Goal: Task Accomplishment & Management: Manage account settings

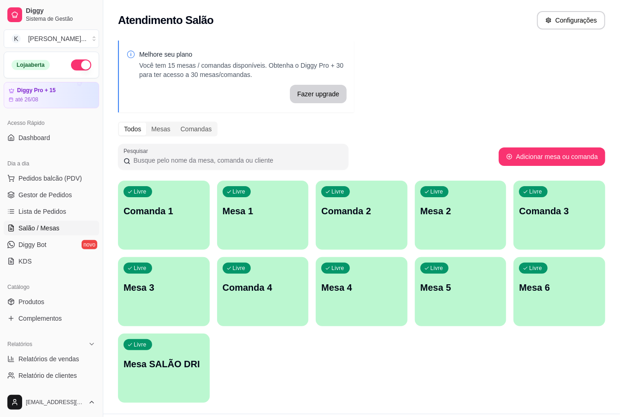
click at [262, 218] on div "Livre Mesa 1" at bounding box center [263, 210] width 92 height 58
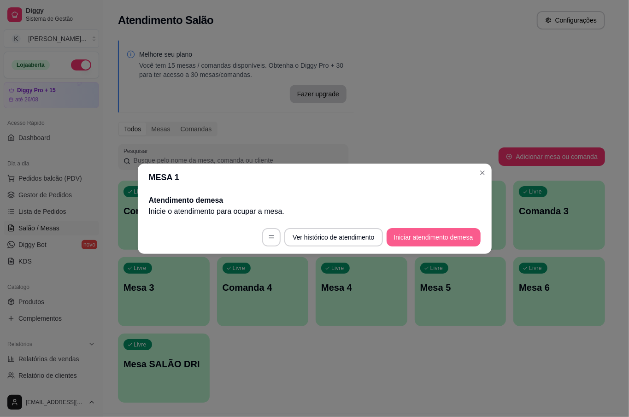
click at [454, 242] on button "Iniciar atendimento de mesa" at bounding box center [434, 237] width 94 height 18
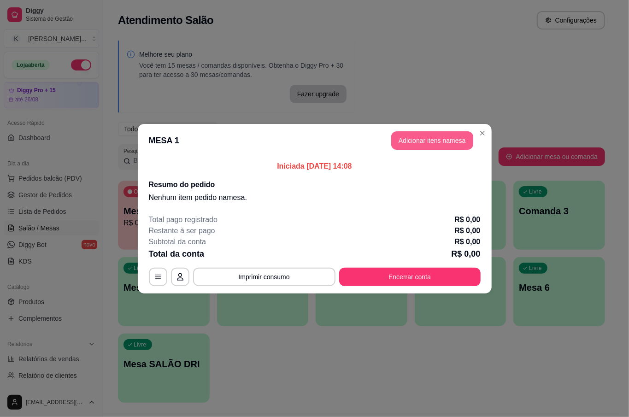
click at [448, 135] on button "Adicionar itens na mesa" at bounding box center [432, 140] width 82 height 18
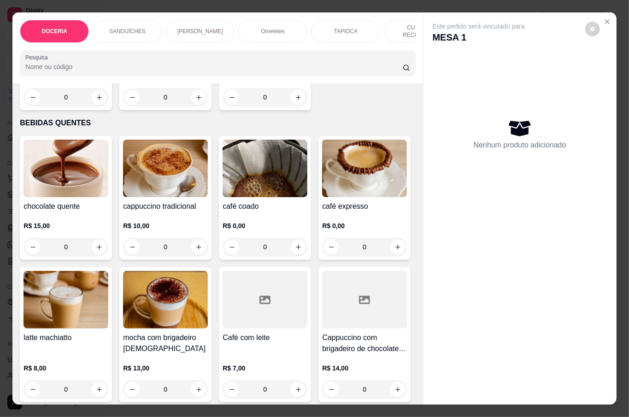
scroll to position [1720, 0]
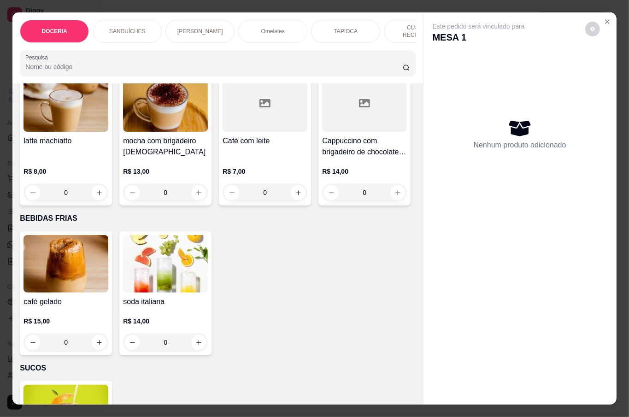
click at [194, 59] on div "0" at bounding box center [165, 50] width 85 height 18
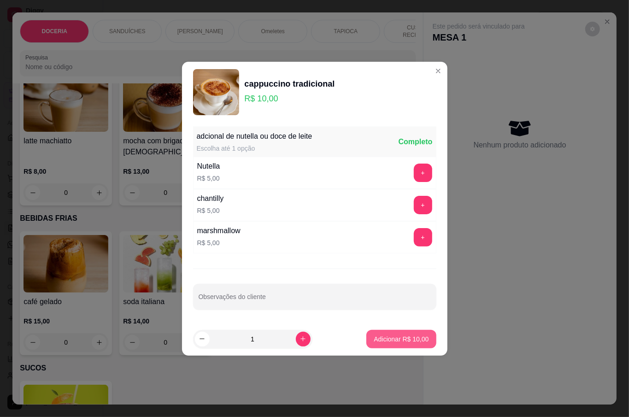
click at [397, 343] on p "Adicionar R$ 10,00" at bounding box center [401, 339] width 55 height 9
type input "1"
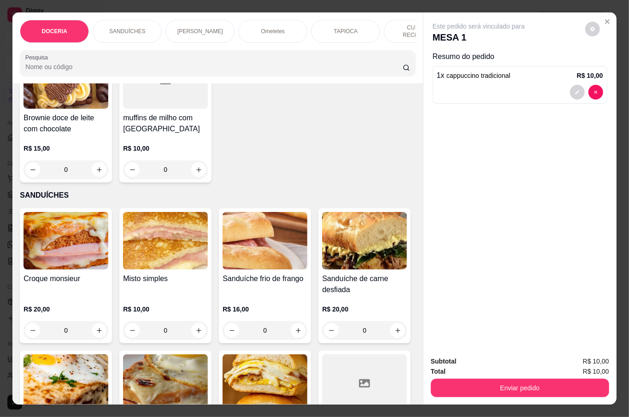
scroll to position [491, 0]
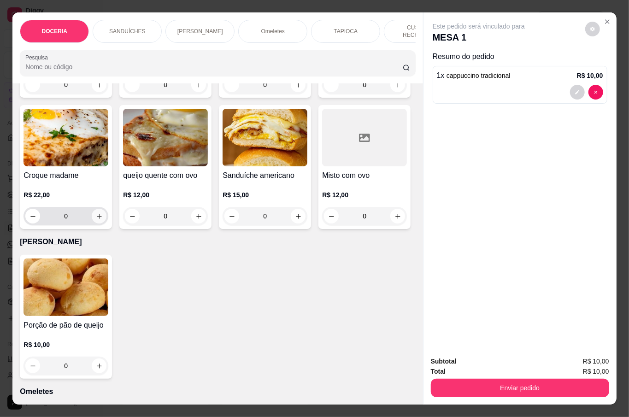
click at [106, 210] on button "increase-product-quantity" at bounding box center [99, 216] width 15 height 15
type input "1"
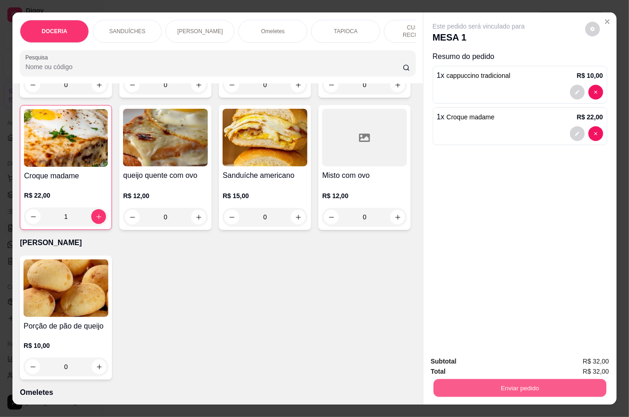
click at [469, 381] on button "Enviar pedido" at bounding box center [519, 388] width 173 height 18
click at [456, 360] on button "Não registrar e enviar pedido" at bounding box center [489, 361] width 96 height 18
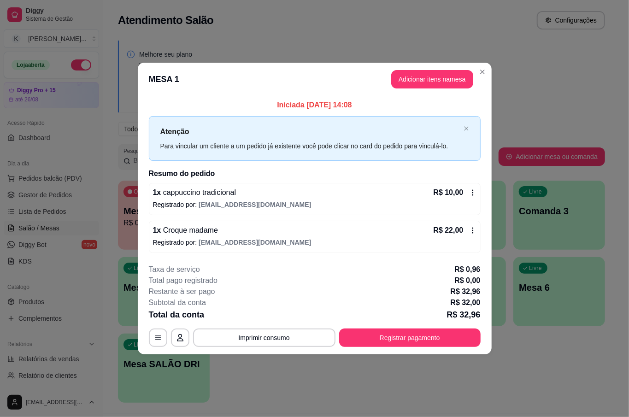
click at [380, 72] on header "MESA 1 Adicionar itens na mesa" at bounding box center [315, 79] width 354 height 33
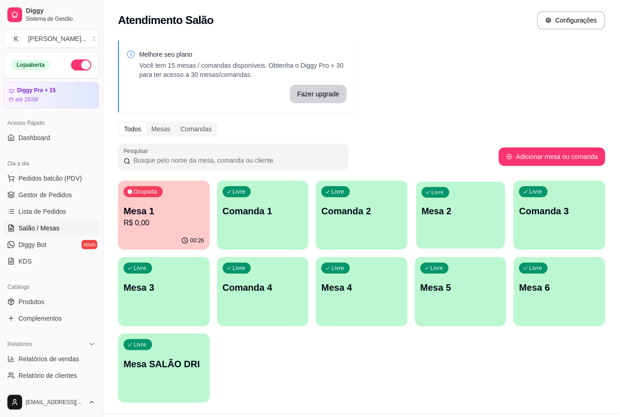
click at [440, 216] on p "Mesa 2" at bounding box center [460, 211] width 78 height 12
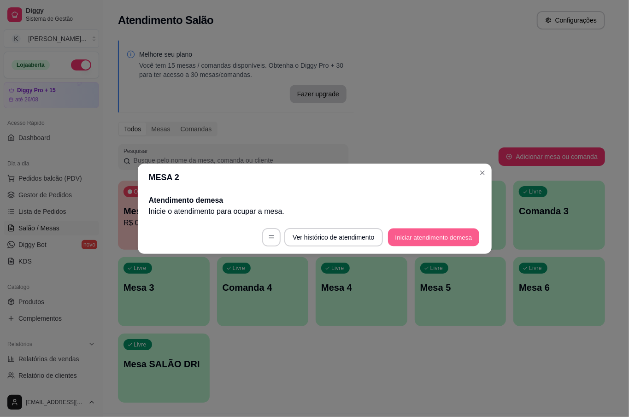
click at [449, 240] on button "Iniciar atendimento de mesa" at bounding box center [433, 237] width 91 height 18
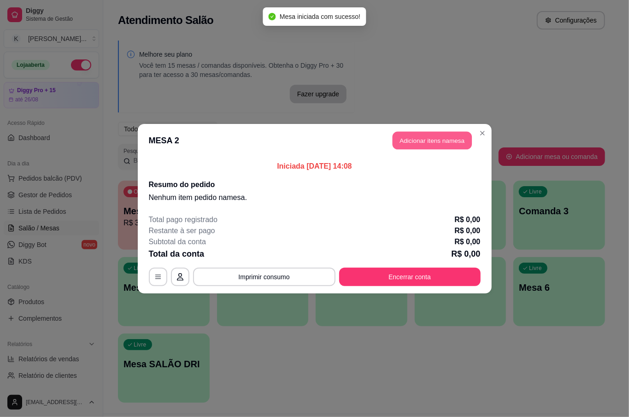
click at [414, 142] on button "Adicionar itens na mesa" at bounding box center [432, 140] width 79 height 18
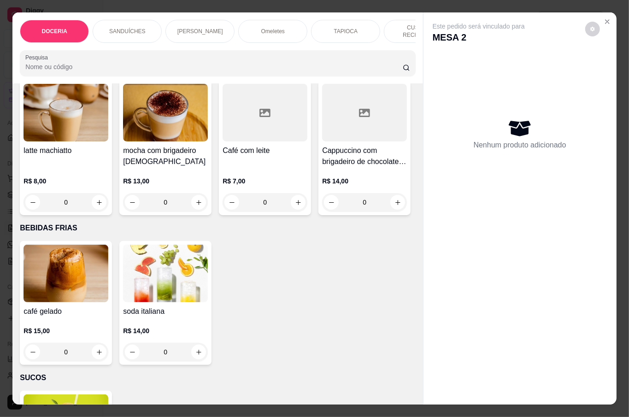
scroll to position [1720, 0]
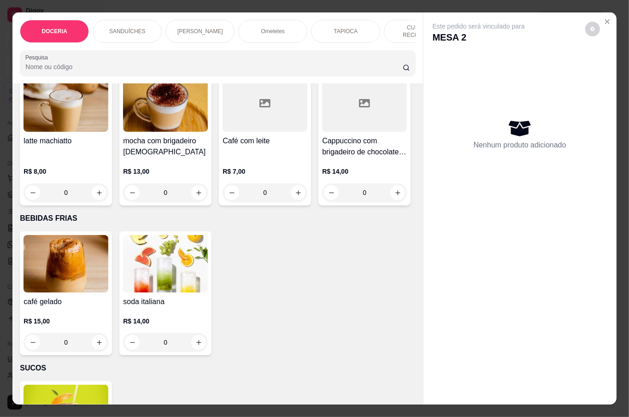
click at [296, 59] on div "0" at bounding box center [265, 50] width 85 height 18
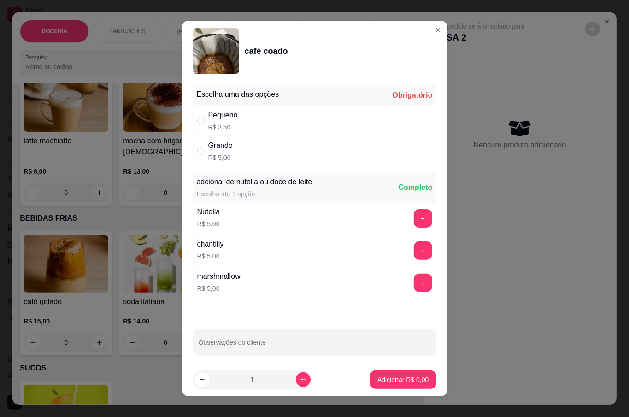
click at [211, 121] on div "Pequeno R$ 3,50" at bounding box center [222, 121] width 29 height 22
radio input "true"
click at [392, 383] on p "Adicionar R$ 3,50" at bounding box center [402, 379] width 51 height 9
type input "1"
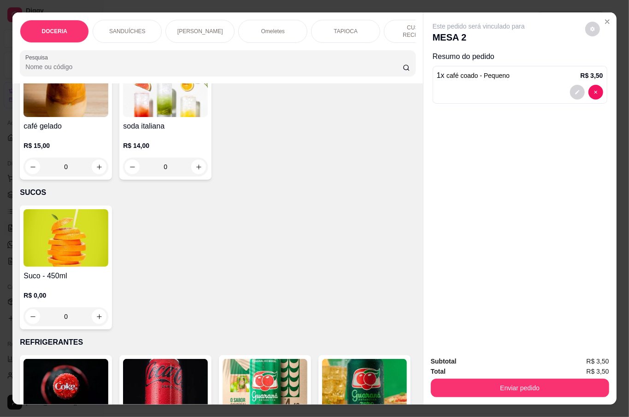
scroll to position [1966, 0]
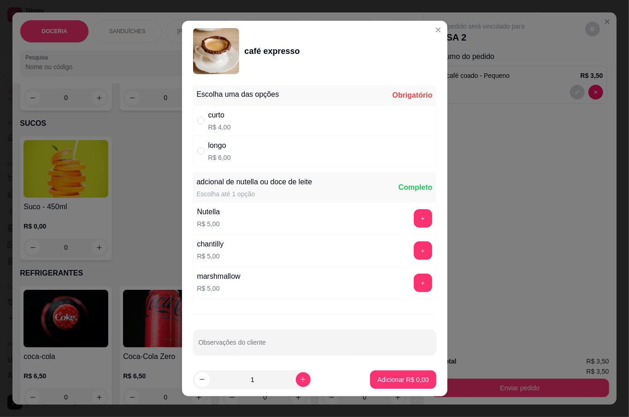
click at [219, 124] on p "R$ 4,00" at bounding box center [219, 127] width 23 height 9
radio input "true"
click at [413, 383] on p "Adicionar R$ 4,00" at bounding box center [402, 379] width 51 height 9
type input "1"
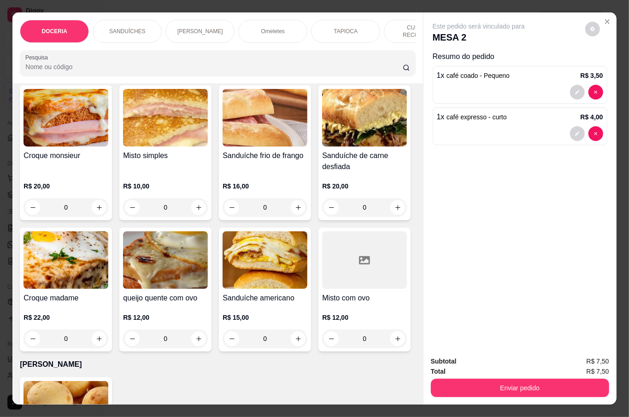
scroll to position [0, 0]
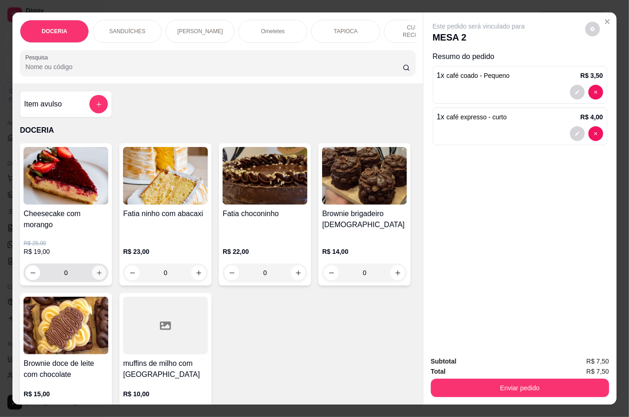
click at [96, 270] on icon "increase-product-quantity" at bounding box center [99, 273] width 7 height 7
type input "1"
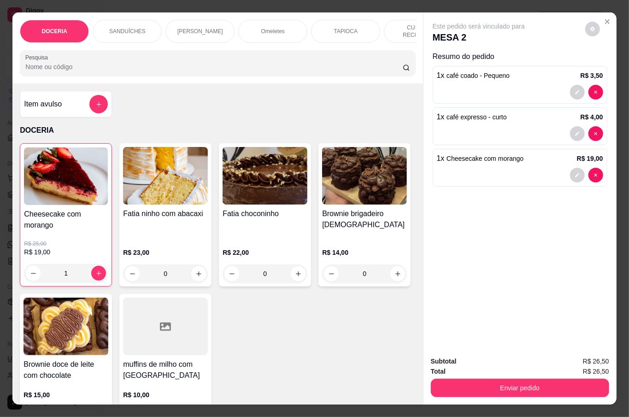
click at [485, 379] on button "Enviar pedido" at bounding box center [520, 388] width 178 height 18
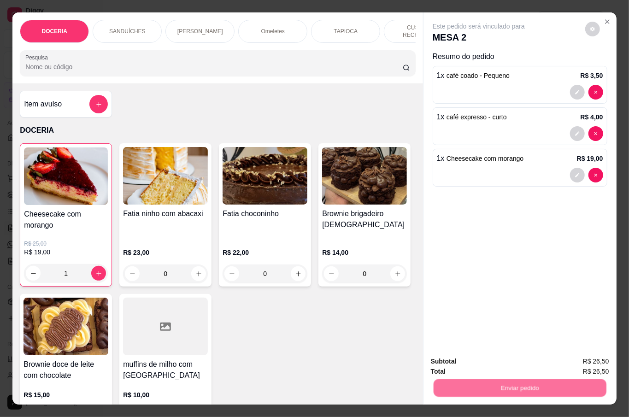
click at [469, 357] on button "Não registrar e enviar pedido" at bounding box center [489, 361] width 96 height 18
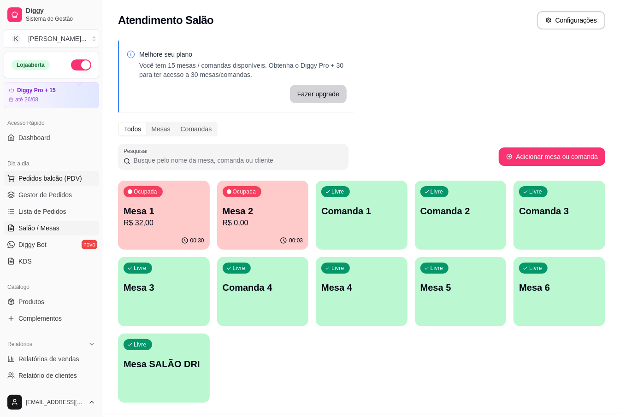
click at [40, 177] on span "Pedidos balcão (PDV)" at bounding box center [50, 178] width 64 height 9
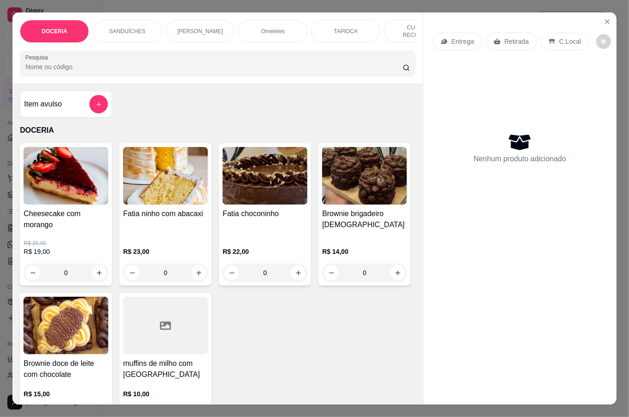
click at [507, 37] on p "Retirada" at bounding box center [517, 41] width 24 height 9
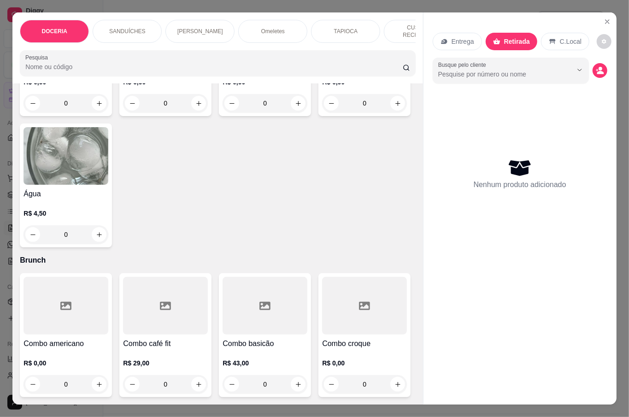
scroll to position [2581, 0]
click at [108, 244] on div "0" at bounding box center [66, 234] width 85 height 18
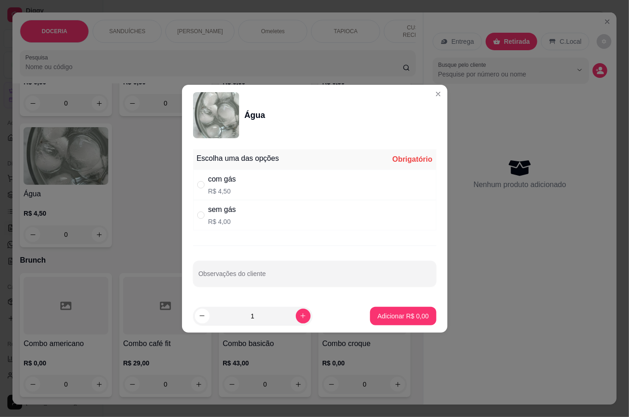
click at [220, 218] on p "R$ 4,00" at bounding box center [222, 221] width 28 height 9
radio input "true"
click at [388, 314] on p "Adicionar R$ 4,00" at bounding box center [402, 316] width 51 height 9
type input "1"
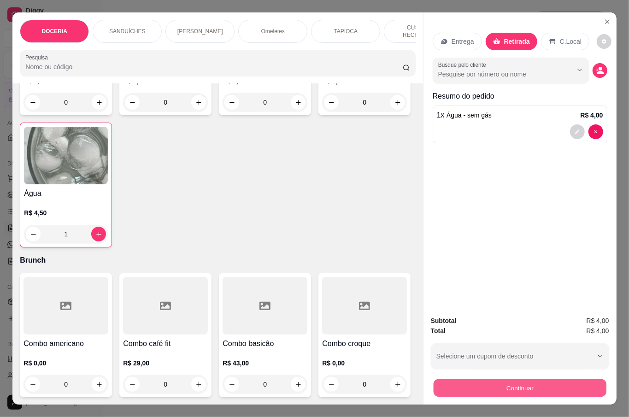
click at [525, 380] on button "Continuar" at bounding box center [519, 388] width 173 height 18
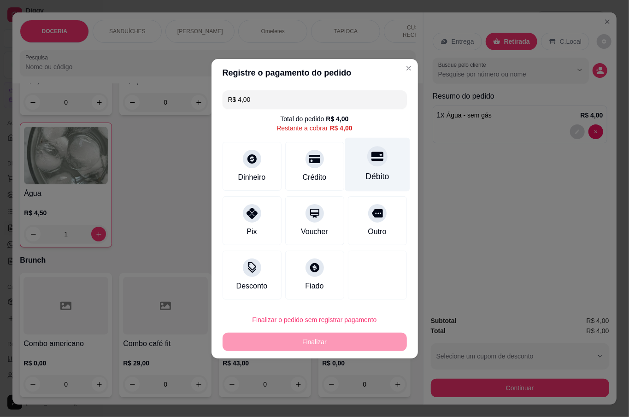
click at [345, 160] on div "Débito" at bounding box center [377, 164] width 65 height 54
type input "R$ 0,00"
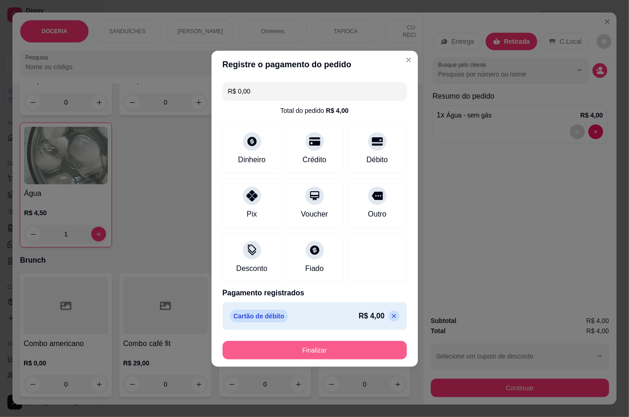
click at [334, 353] on button "Finalizar" at bounding box center [315, 350] width 184 height 18
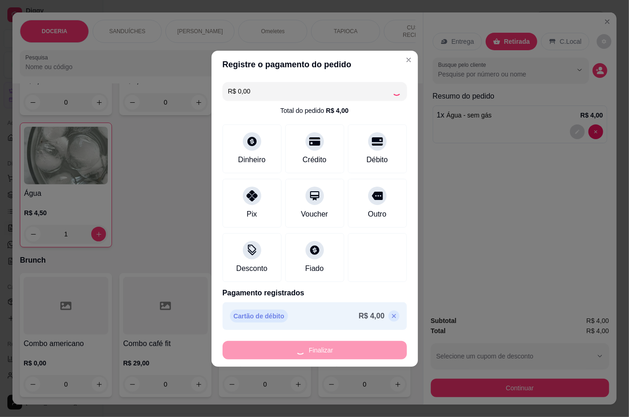
type input "0"
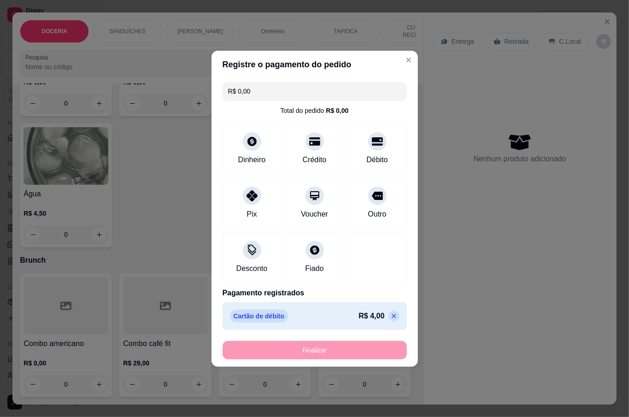
type input "-R$ 4,00"
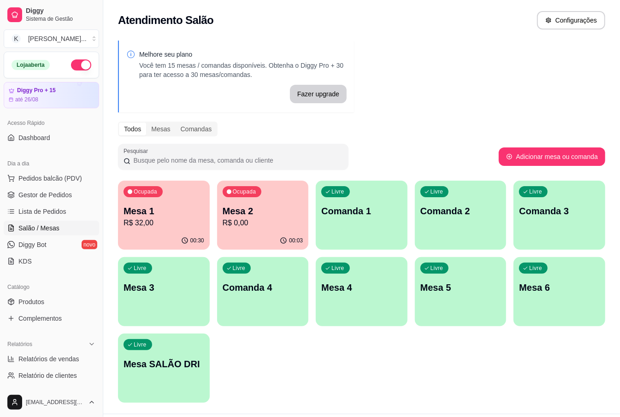
click at [319, 342] on div "Ocupada Mesa 1 R$ 32,00 00:30 Ocupada Mesa 2 R$ 0,00 00:03 Livre Comanda 1 Livr…" at bounding box center [361, 292] width 487 height 222
click at [172, 195] on div "Ocupada Mesa 1 R$ 32,00" at bounding box center [163, 207] width 89 height 50
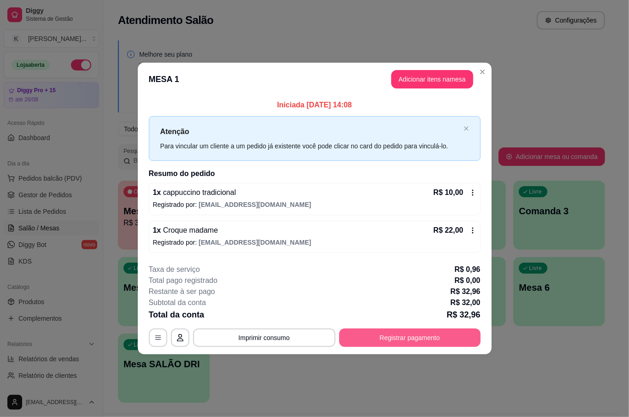
click at [465, 342] on button "Registrar pagamento" at bounding box center [409, 338] width 141 height 18
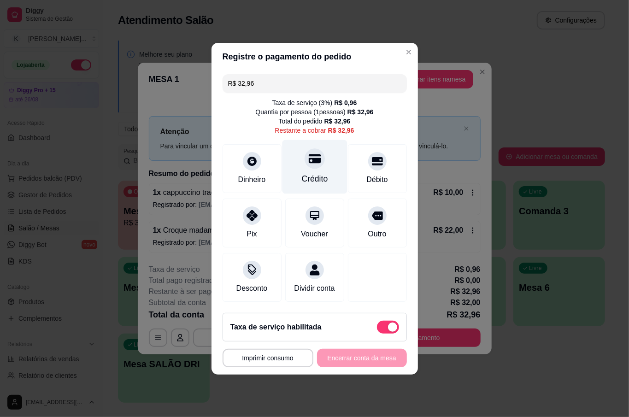
click at [308, 167] on div "Crédito" at bounding box center [314, 167] width 65 height 54
type input "R$ 0,00"
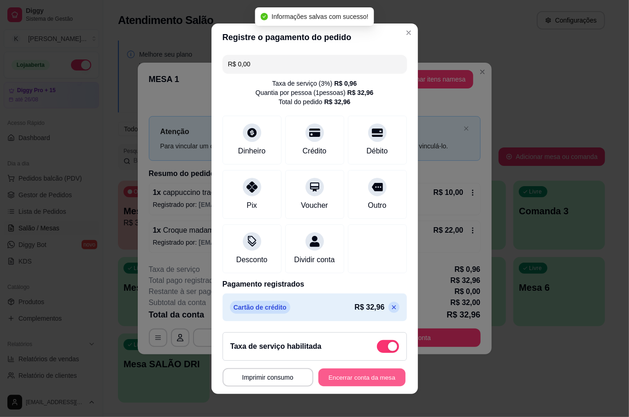
click at [352, 381] on button "Encerrar conta da mesa" at bounding box center [361, 377] width 87 height 18
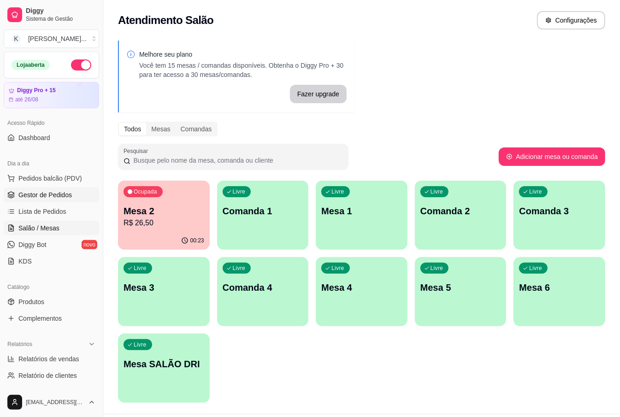
click at [67, 200] on link "Gestor de Pedidos" at bounding box center [51, 195] width 95 height 15
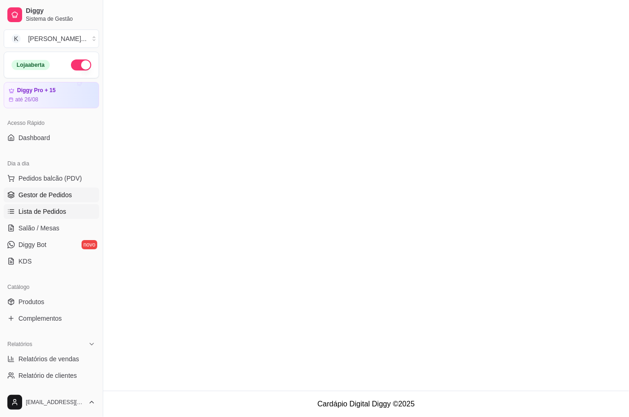
click at [64, 210] on span "Lista de Pedidos" at bounding box center [42, 211] width 48 height 9
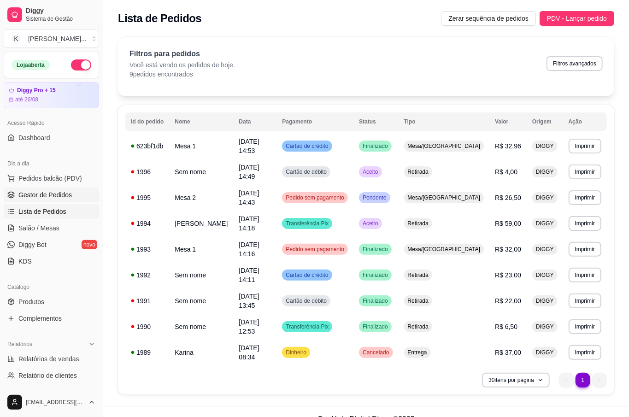
click at [41, 194] on span "Gestor de Pedidos" at bounding box center [44, 194] width 53 height 9
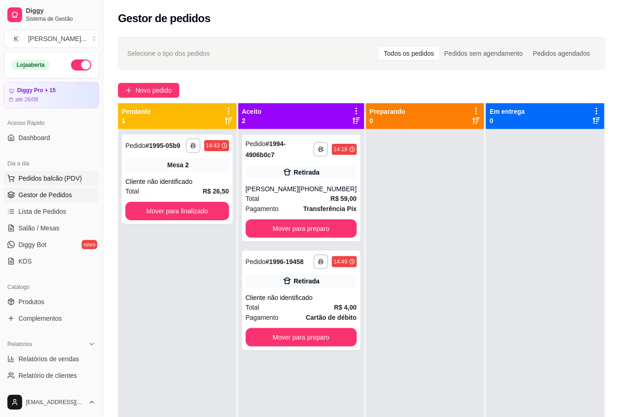
click at [41, 174] on span "Pedidos balcão (PDV)" at bounding box center [50, 178] width 64 height 9
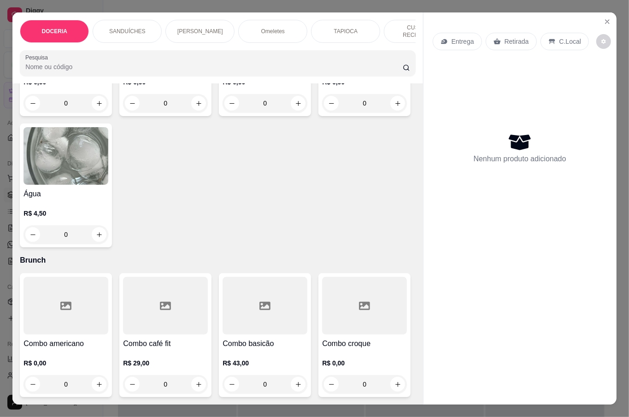
scroll to position [2519, 0]
click at [194, 111] on button "increase-product-quantity" at bounding box center [199, 103] width 14 height 14
type input "1"
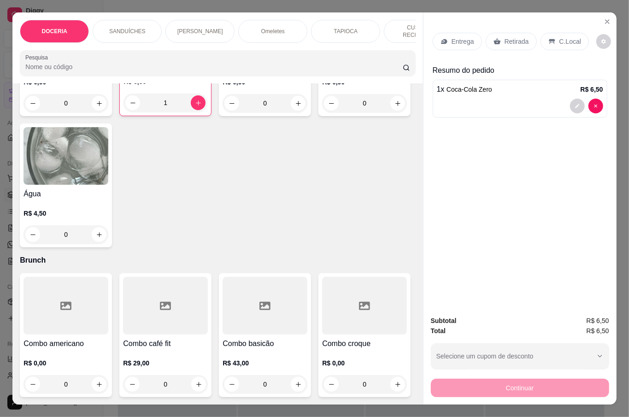
click at [499, 40] on div "Retirada" at bounding box center [511, 42] width 51 height 18
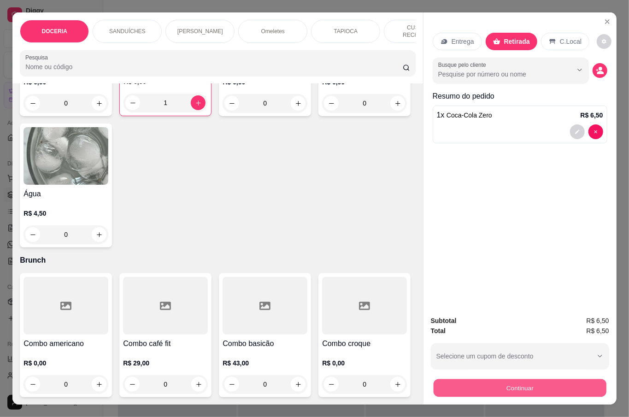
click at [515, 390] on button "Continuar" at bounding box center [519, 388] width 173 height 18
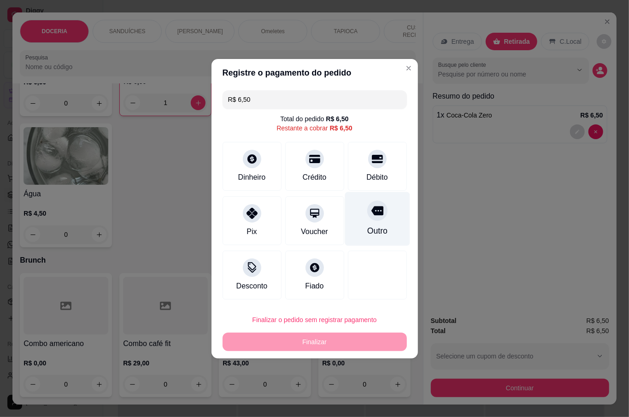
click at [367, 229] on div "Outro" at bounding box center [377, 231] width 20 height 12
type input "R$ 0,00"
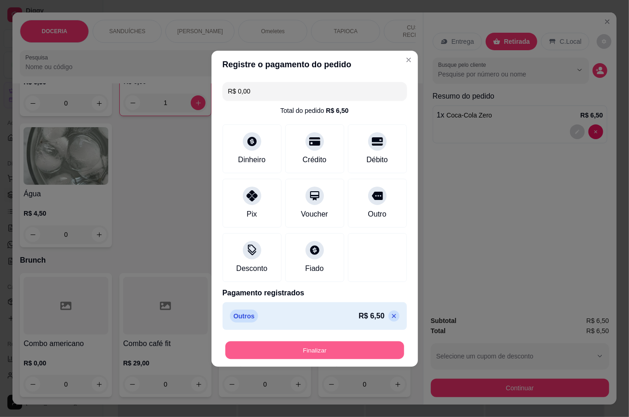
click at [350, 345] on button "Finalizar" at bounding box center [314, 350] width 179 height 18
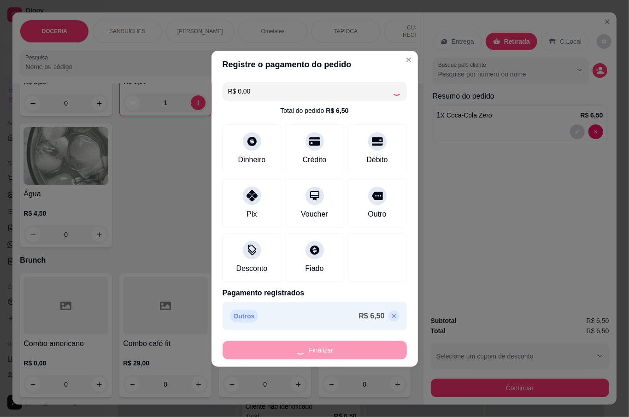
type input "0"
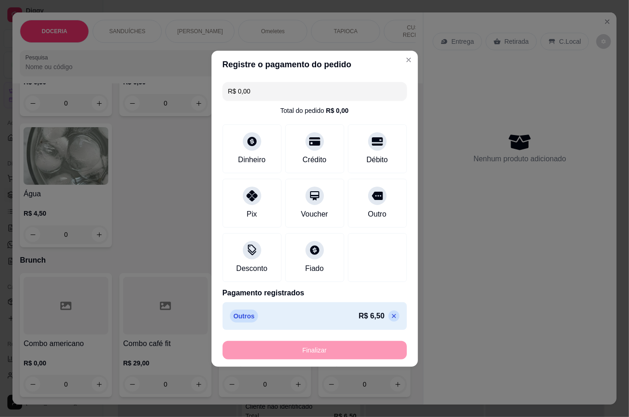
type input "-R$ 6,50"
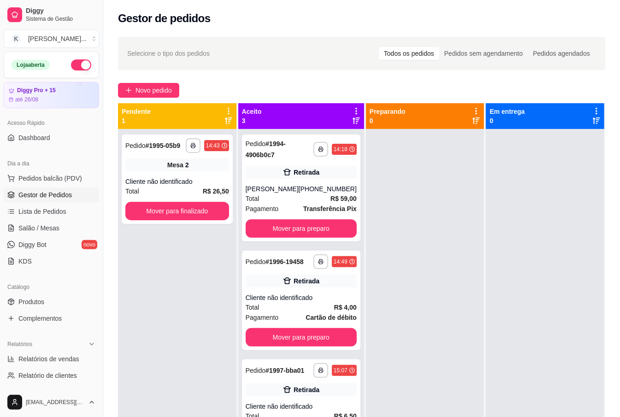
click at [399, 207] on div at bounding box center [425, 337] width 118 height 417
click at [60, 225] on link "Salão / Mesas" at bounding box center [51, 228] width 95 height 15
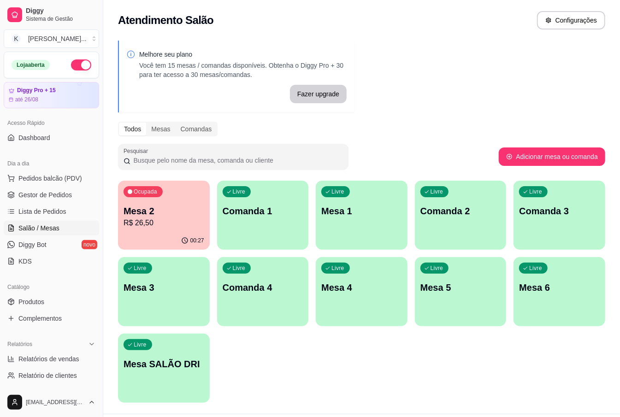
click at [150, 224] on p "R$ 26,50" at bounding box center [164, 223] width 81 height 11
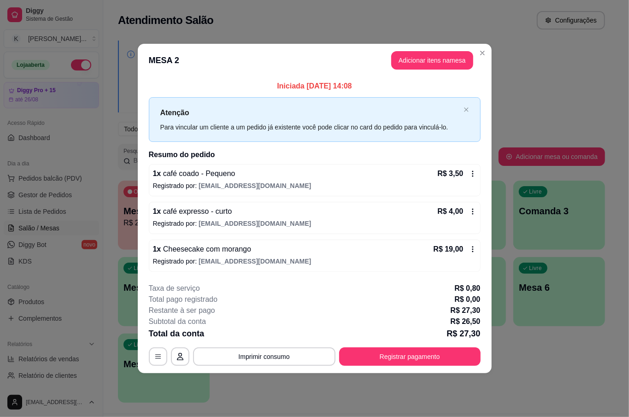
click at [461, 351] on button "Registrar pagamento" at bounding box center [409, 356] width 141 height 18
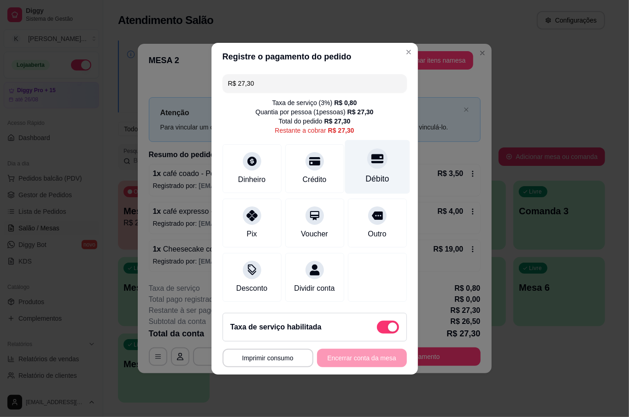
click at [377, 173] on div "Débito" at bounding box center [377, 179] width 24 height 12
type input "R$ 0,00"
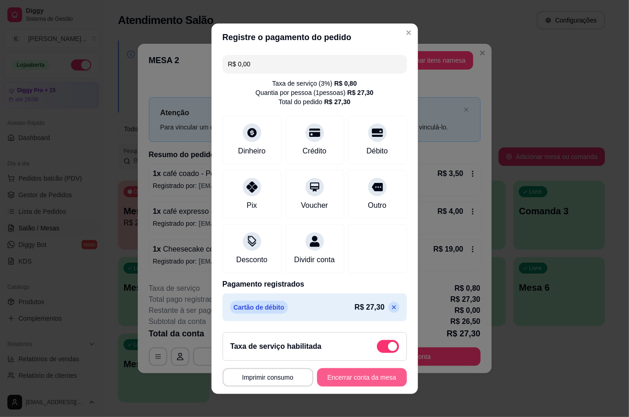
click at [351, 381] on button "Encerrar conta da mesa" at bounding box center [362, 377] width 90 height 18
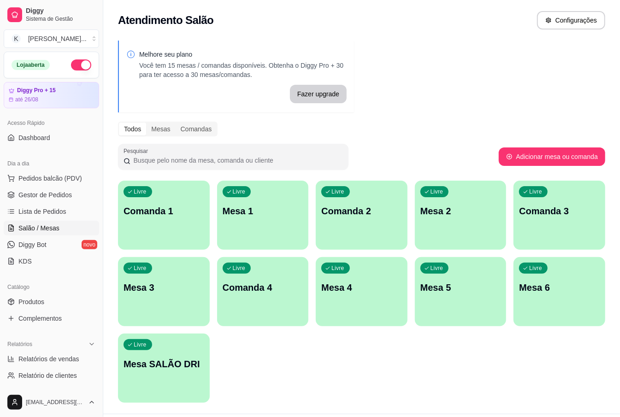
click at [480, 174] on div "Melhore seu plano Você tem 15 mesas / comandas disponíveis. Obtenha o Diggy Pro…" at bounding box center [361, 224] width 517 height 379
click at [471, 100] on div "Melhore seu plano Você tem 15 mesas / comandas disponíveis. Obtenha o Diggy Pro…" at bounding box center [361, 224] width 517 height 379
click at [58, 187] on ul "Pedidos balcão (PDV) Gestor de Pedidos Lista de Pedidos Salão / Mesas Diggy Bot…" at bounding box center [51, 220] width 95 height 98
click at [439, 209] on p "Mesa 2" at bounding box center [460, 211] width 81 height 13
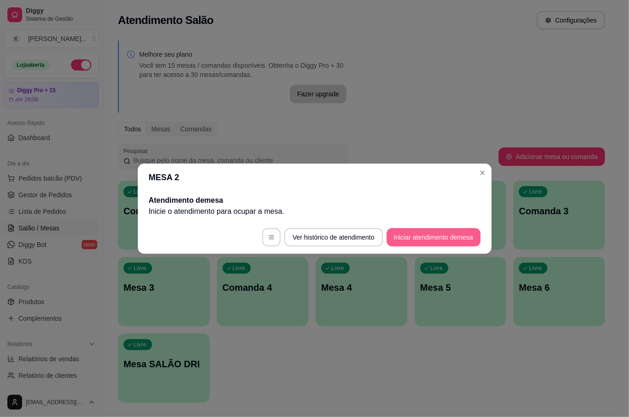
click at [412, 237] on button "Iniciar atendimento de mesa" at bounding box center [434, 237] width 94 height 18
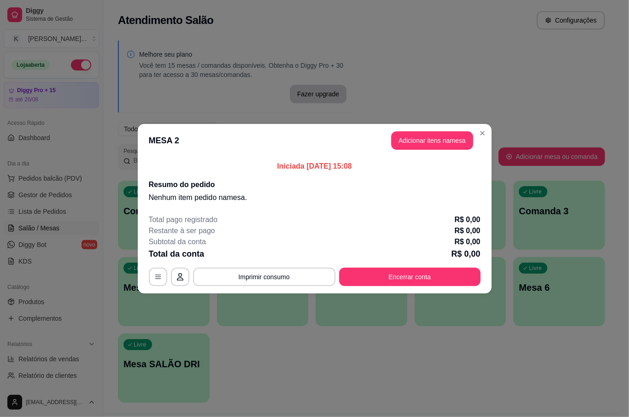
click at [412, 153] on header "MESA 2 Adicionar itens na mesa" at bounding box center [315, 140] width 354 height 33
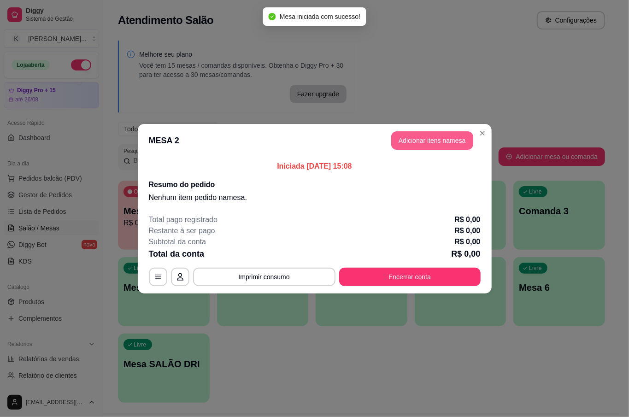
click at [416, 142] on button "Adicionar itens na mesa" at bounding box center [432, 140] width 82 height 18
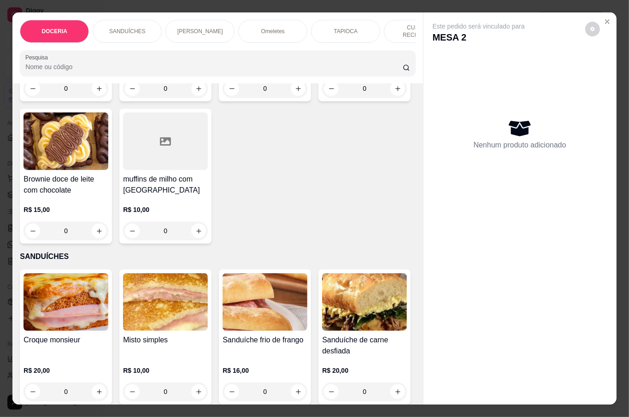
scroll to position [246, 0]
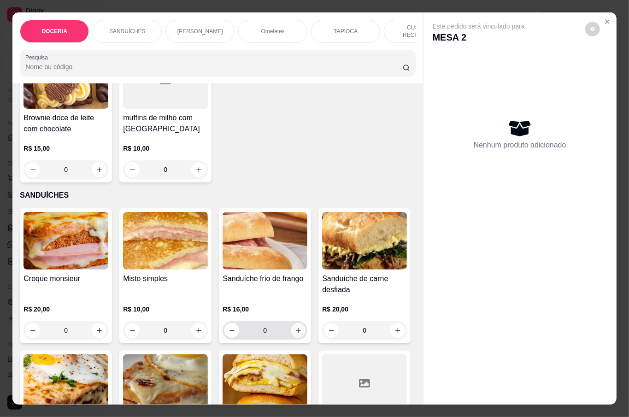
click at [295, 327] on icon "increase-product-quantity" at bounding box center [298, 330] width 7 height 7
type input "1"
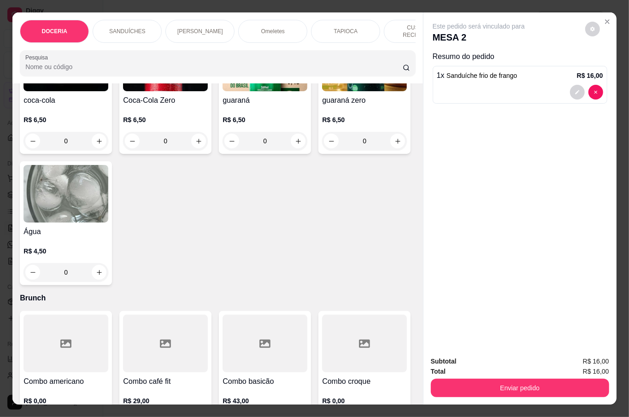
scroll to position [2273, 0]
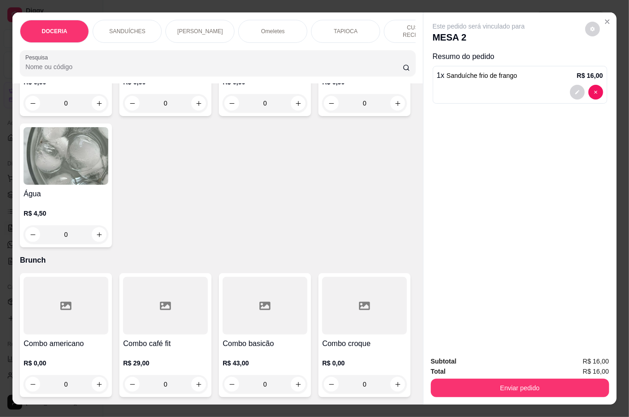
type input "1"
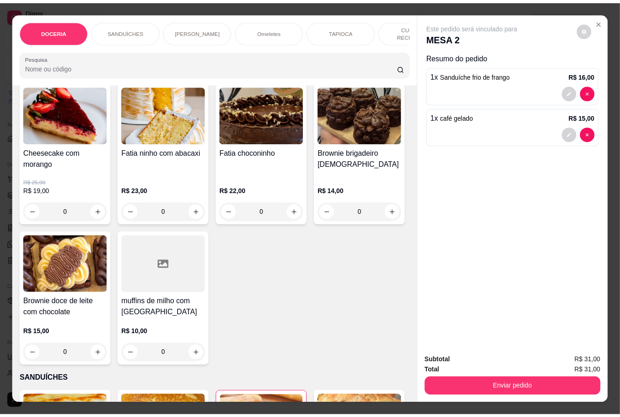
scroll to position [0, 0]
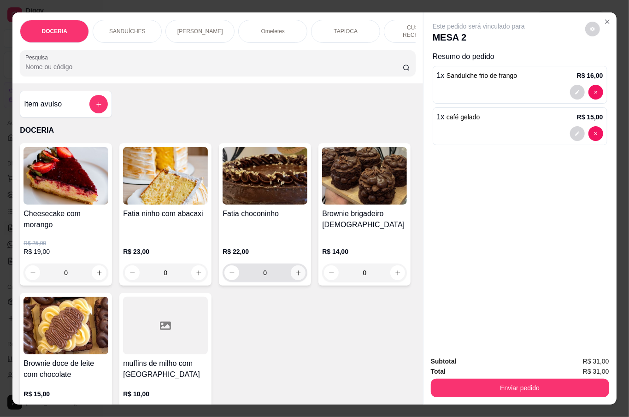
click at [296, 271] on icon "increase-product-quantity" at bounding box center [298, 273] width 5 height 5
type input "1"
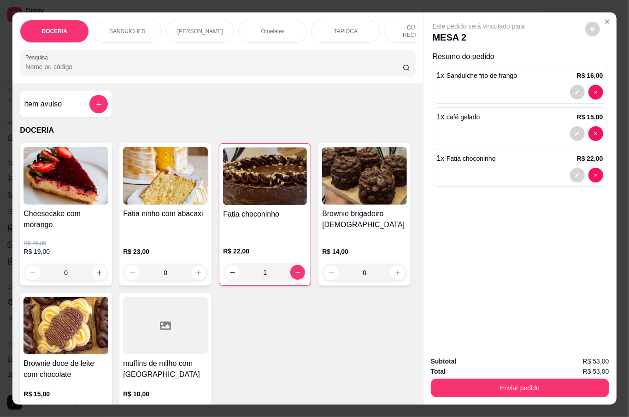
click at [569, 393] on div "Subtotal R$ 53,00 Total R$ 53,00 Enviar pedido" at bounding box center [520, 377] width 193 height 56
click at [540, 380] on button "Enviar pedido" at bounding box center [520, 388] width 178 height 18
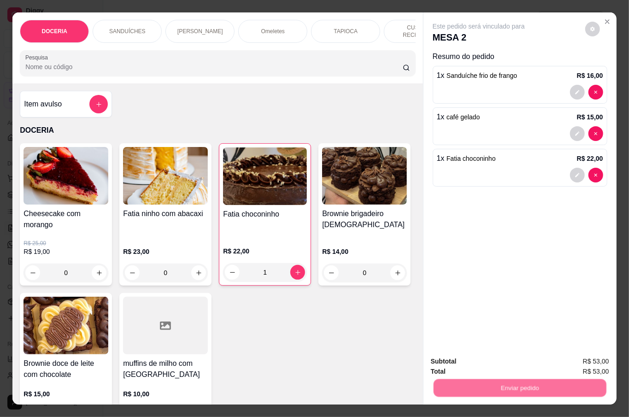
click at [467, 358] on button "Não registrar e enviar pedido" at bounding box center [489, 361] width 96 height 18
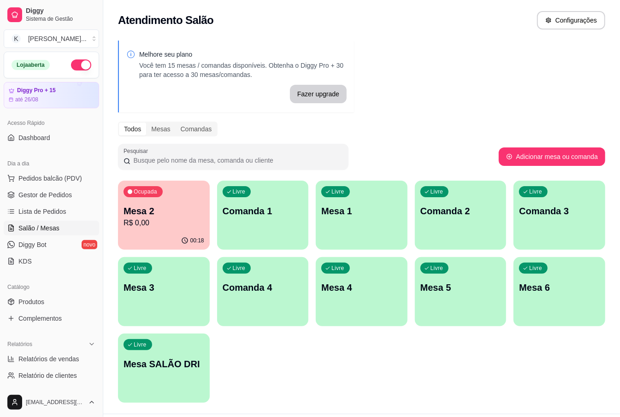
drag, startPoint x: 480, startPoint y: 53, endPoint x: 479, endPoint y: 78, distance: 24.9
click at [479, 53] on div "Melhore seu plano Você tem 15 mesas / comandas disponíveis. Obtenha o Diggy Pro…" at bounding box center [361, 224] width 517 height 379
click at [137, 222] on p "R$ 0,00" at bounding box center [164, 223] width 81 height 11
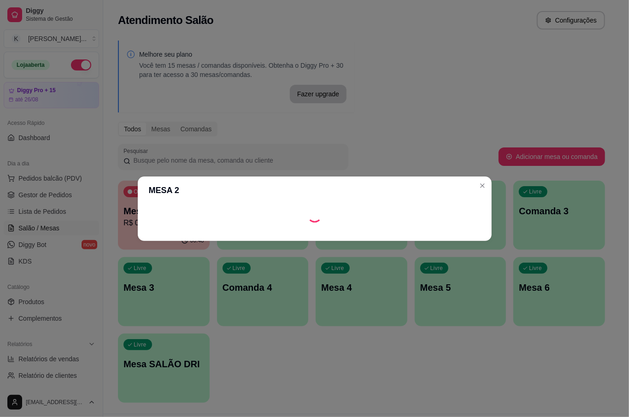
drag, startPoint x: 137, startPoint y: 222, endPoint x: 185, endPoint y: 225, distance: 48.0
click at [185, 225] on div at bounding box center [315, 215] width 354 height 22
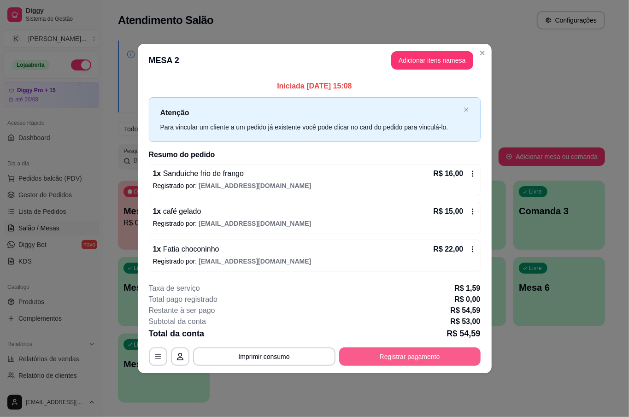
click at [431, 360] on button "Registrar pagamento" at bounding box center [409, 356] width 141 height 18
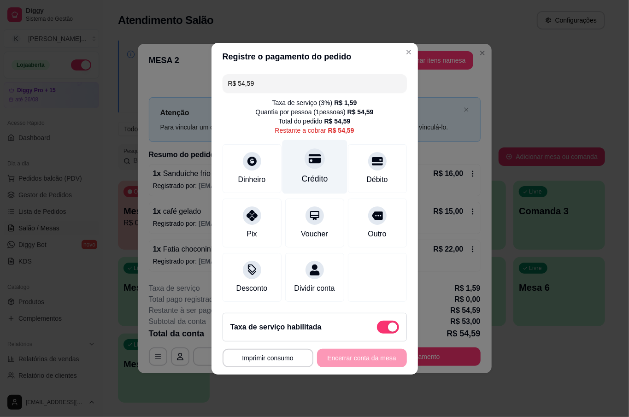
click at [308, 173] on div "Crédito" at bounding box center [314, 179] width 26 height 12
type input "R$ 0,00"
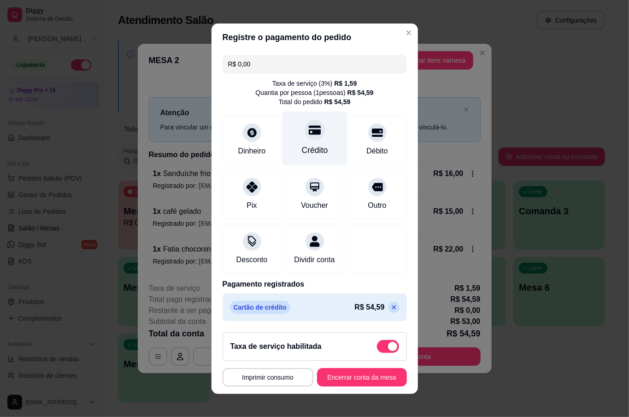
click at [323, 133] on div "Crédito" at bounding box center [314, 138] width 65 height 54
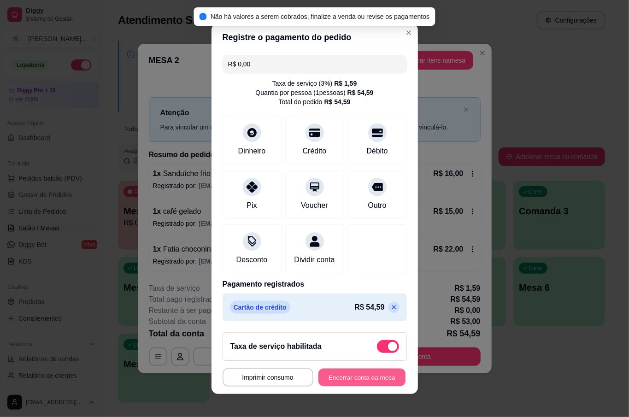
click at [358, 384] on button "Encerrar conta da mesa" at bounding box center [361, 377] width 87 height 18
